Goal: Task Accomplishment & Management: Complete application form

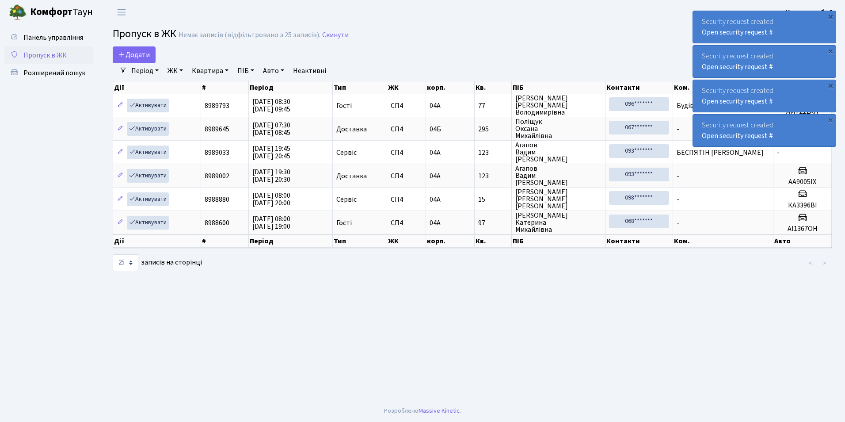
select select "25"
click at [135, 61] on link "Додати" at bounding box center [134, 54] width 43 height 17
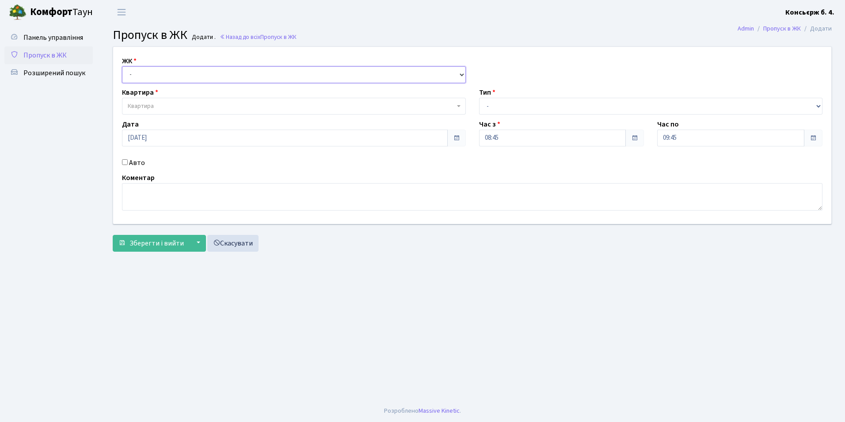
click at [170, 77] on select "- СП4, Столичне шосе, 5" at bounding box center [294, 74] width 344 height 17
select select "325"
click at [122, 66] on select "- СП4, Столичне шосе, 5" at bounding box center [294, 74] width 344 height 17
select select
click at [170, 106] on span "Квартира" at bounding box center [291, 106] width 327 height 9
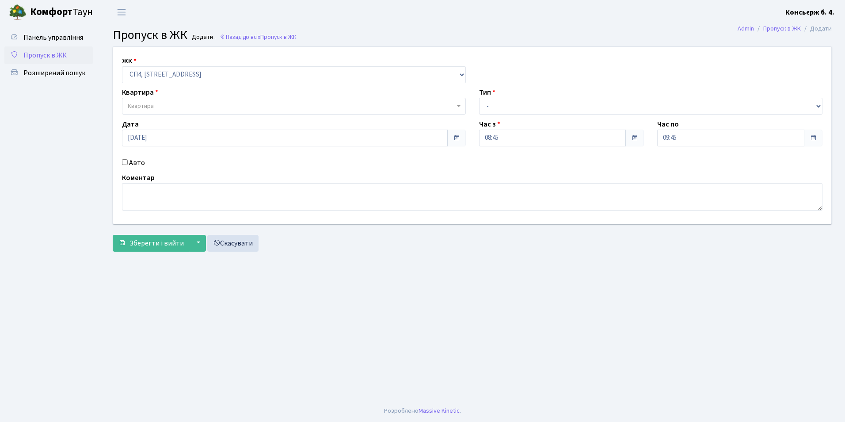
click at [122, 160] on input "Авто" at bounding box center [125, 162] width 6 height 6
checkbox input "true"
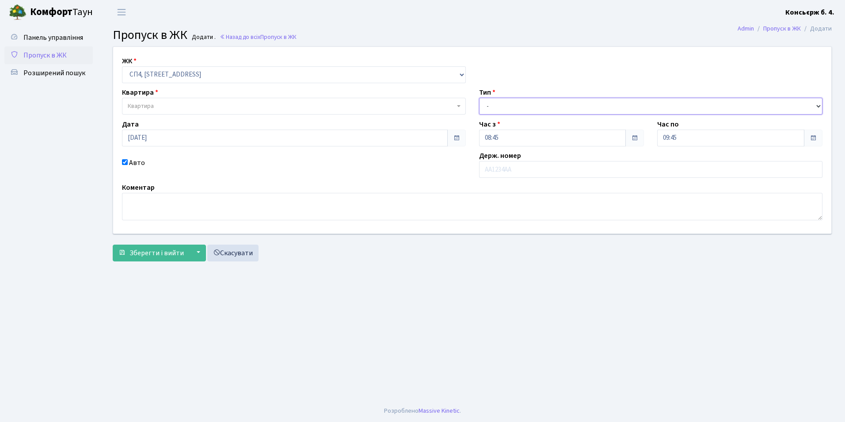
click at [537, 104] on select "- Доставка Таксі Гості Сервіс" at bounding box center [651, 106] width 344 height 17
select select "2"
click at [479, 98] on select "- Доставка Таксі Гості Сервіс" at bounding box center [651, 106] width 344 height 17
click at [228, 101] on span "Квартира" at bounding box center [294, 106] width 344 height 17
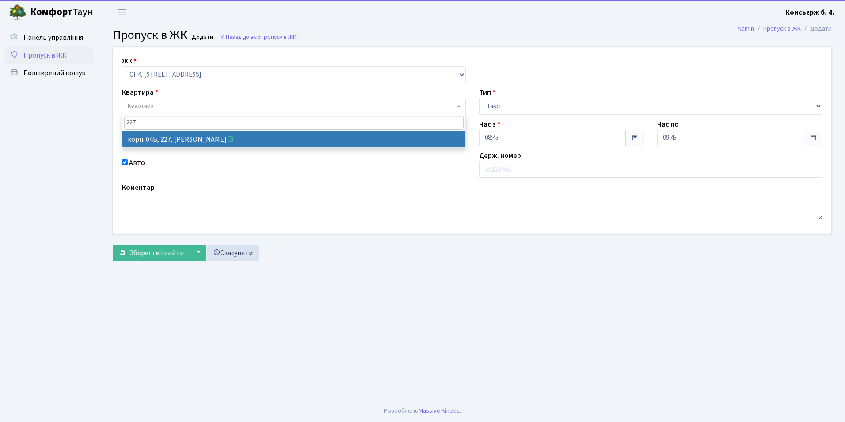
type input "227"
select select "21255"
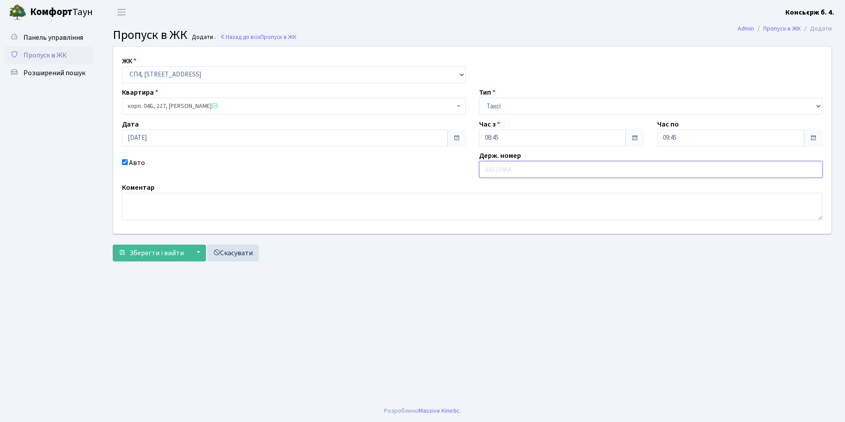
click at [572, 177] on input "text" at bounding box center [651, 169] width 344 height 17
type input "К"
type input "КА2535ІР"
click at [156, 255] on span "Зберегти і вийти" at bounding box center [157, 253] width 54 height 10
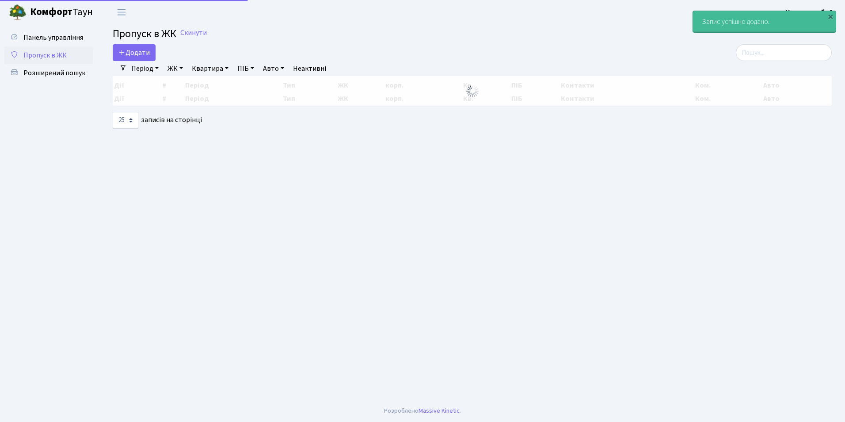
select select "25"
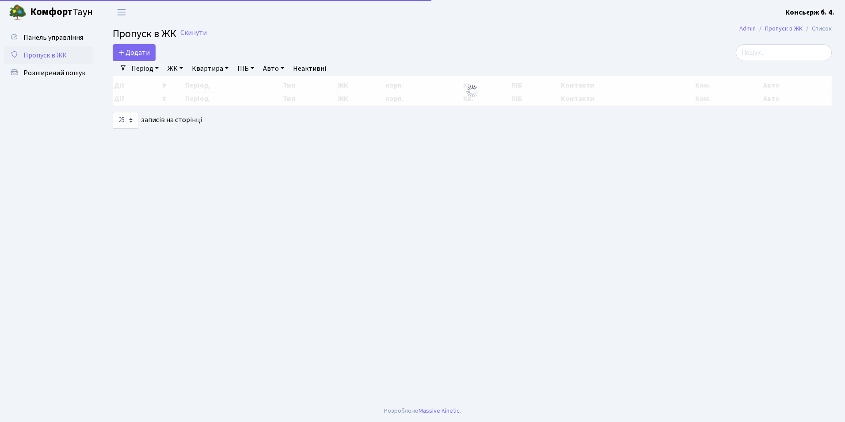
select select "25"
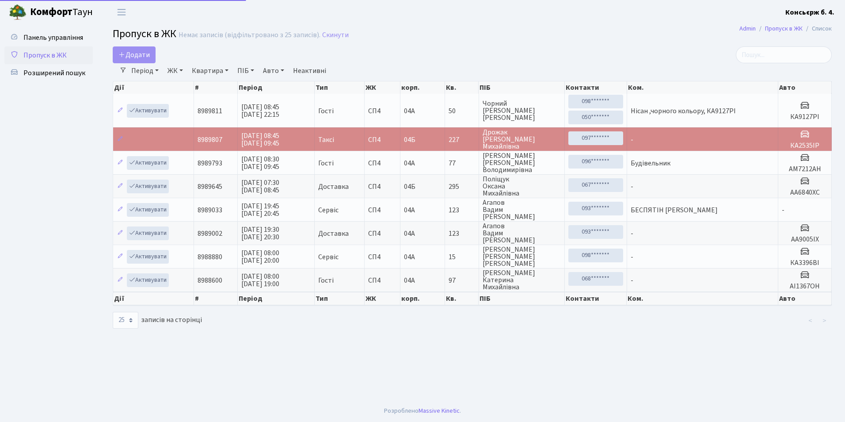
select select "25"
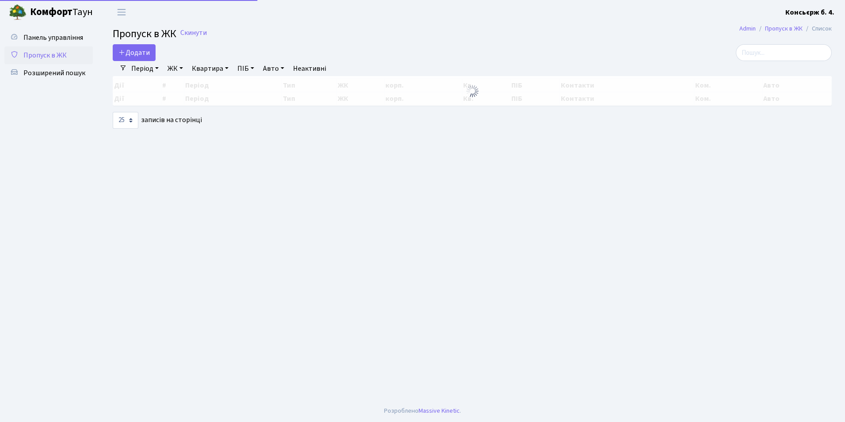
select select "25"
